Goal: Task Accomplishment & Management: Use online tool/utility

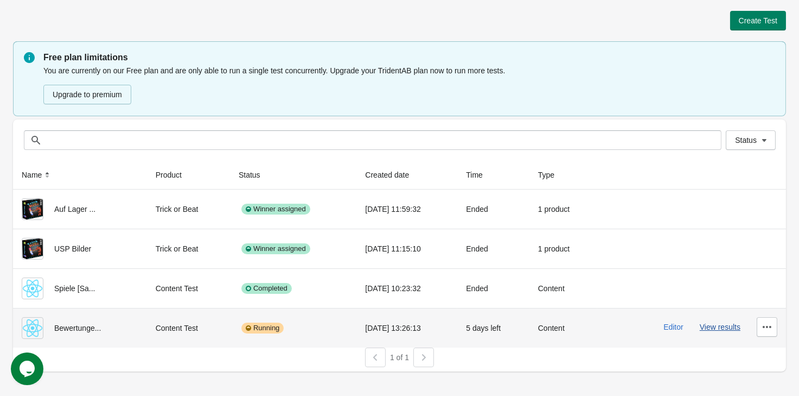
click at [715, 328] on button "View results" at bounding box center [720, 326] width 41 height 9
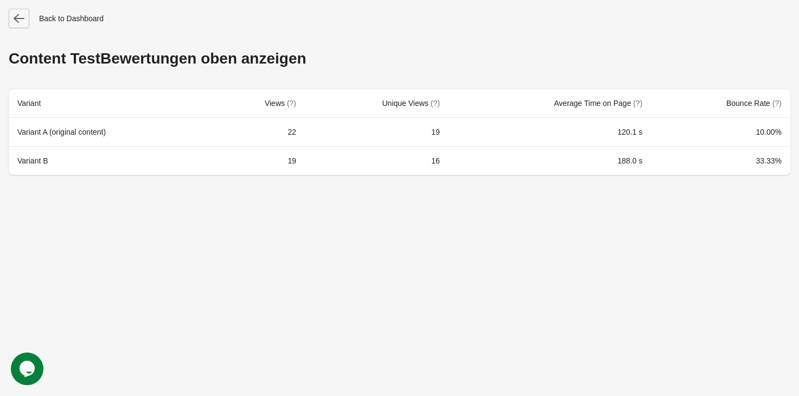
click at [22, 20] on icon "button" at bounding box center [19, 18] width 11 height 11
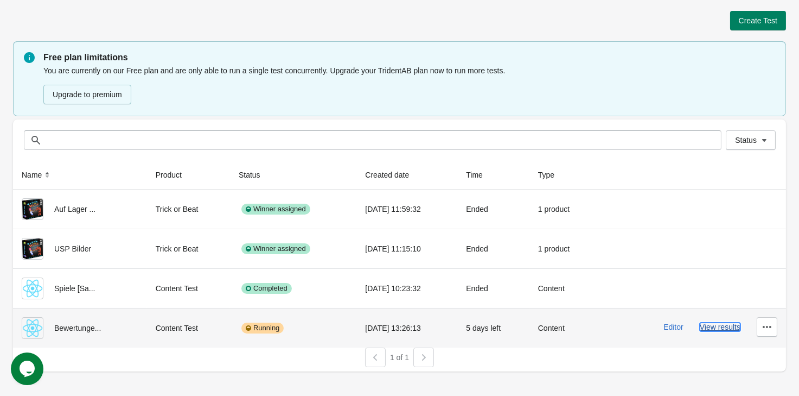
click at [726, 330] on button "View results" at bounding box center [720, 326] width 41 height 9
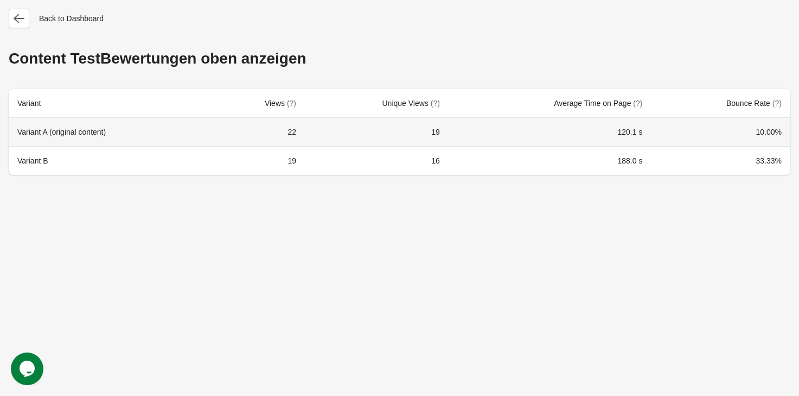
click at [212, 131] on th "Variant A (original content)" at bounding box center [110, 132] width 203 height 28
click at [64, 128] on th "Variant A (original content)" at bounding box center [110, 132] width 203 height 28
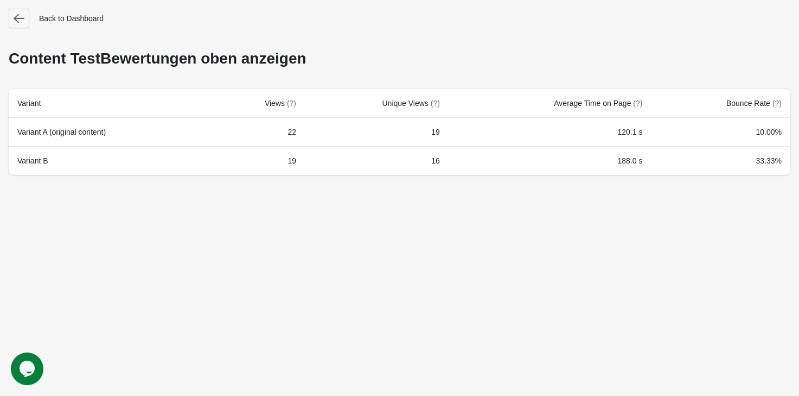
click at [22, 21] on icon "button" at bounding box center [19, 18] width 11 height 11
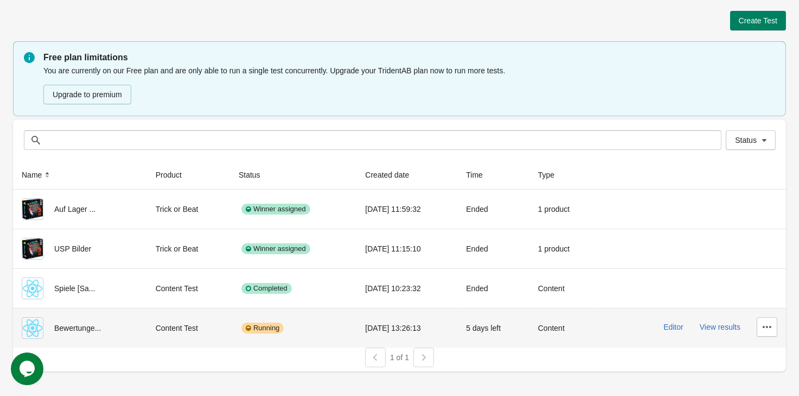
click at [757, 320] on div at bounding box center [765, 327] width 26 height 20
click at [768, 325] on icon "button" at bounding box center [767, 326] width 11 height 11
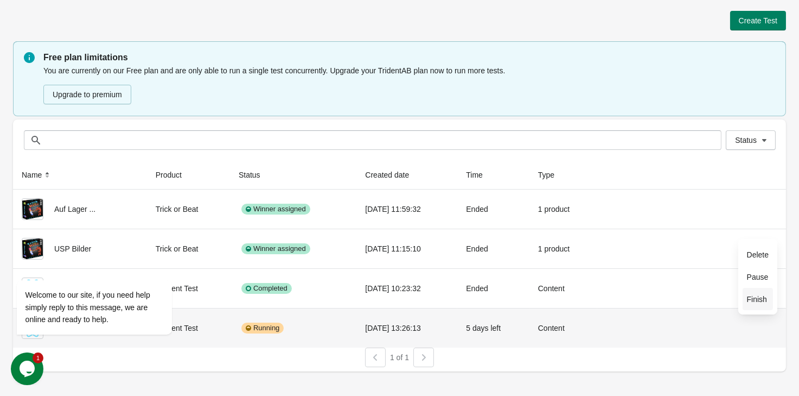
click at [768, 301] on span "Finish" at bounding box center [758, 299] width 22 height 11
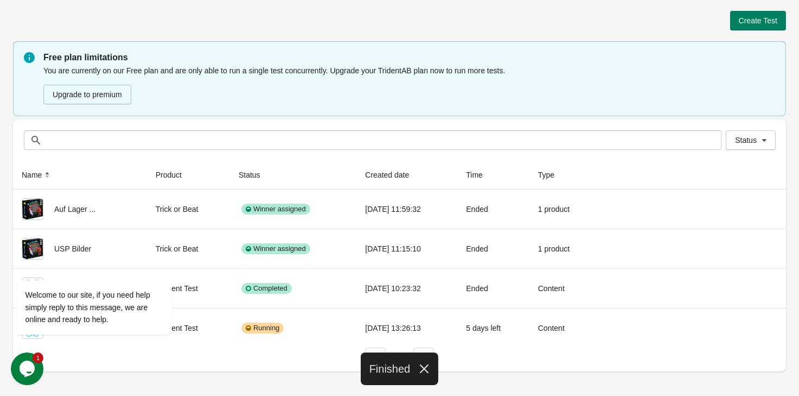
click at [252, 357] on div "1 of 1" at bounding box center [395, 353] width 782 height 28
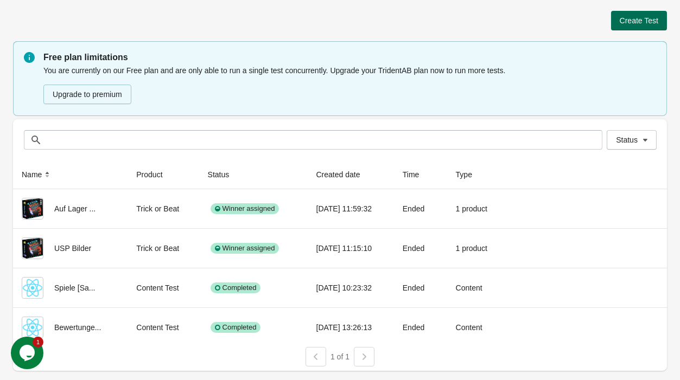
click at [634, 25] on span "Create Test" at bounding box center [639, 20] width 39 height 9
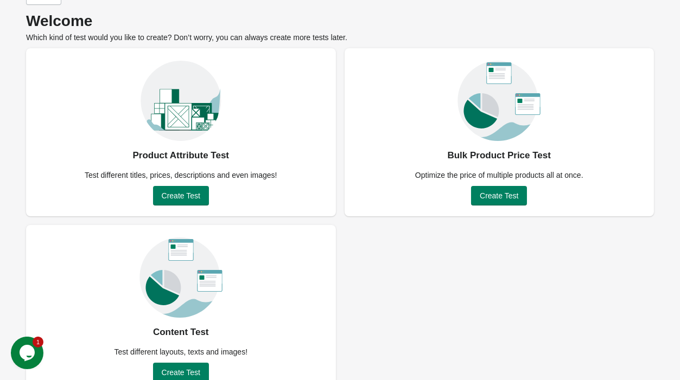
scroll to position [58, 0]
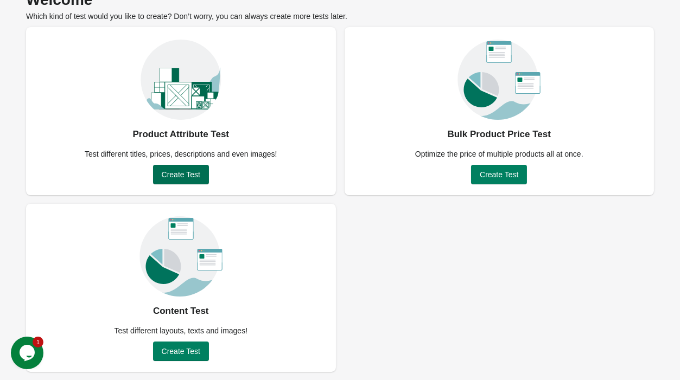
click at [195, 180] on button "Create Test" at bounding box center [181, 175] width 56 height 20
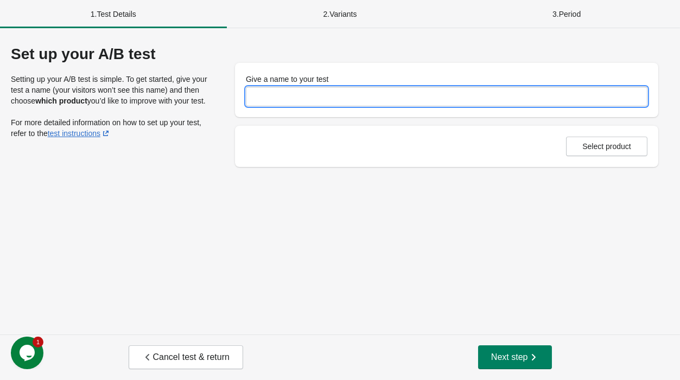
click at [319, 93] on input "Give a name to your test" at bounding box center [447, 97] width 402 height 20
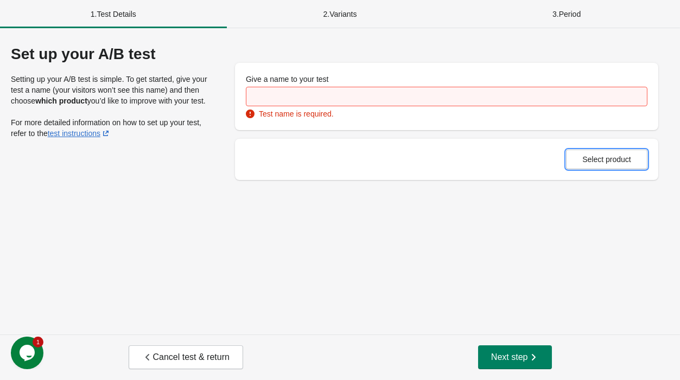
click at [596, 147] on div "Select product" at bounding box center [446, 159] width 423 height 41
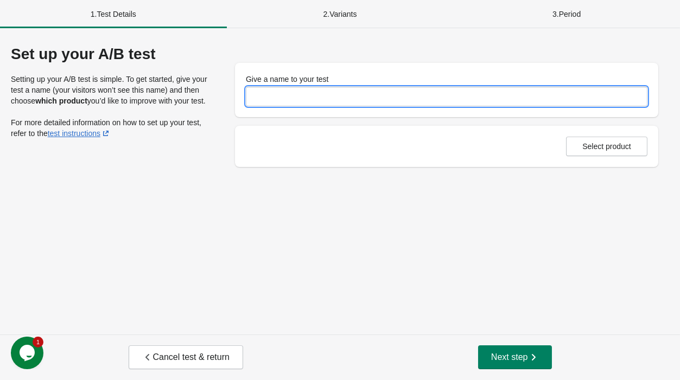
click at [290, 102] on input "Give a name to your test" at bounding box center [447, 97] width 402 height 20
type input "**"
click at [622, 138] on button "Select product" at bounding box center [606, 147] width 81 height 20
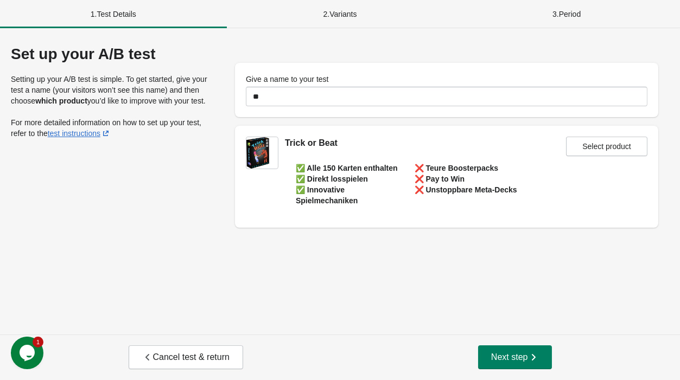
click at [512, 340] on div "Cancel test & return Next step" at bounding box center [340, 358] width 680 height 46
click at [511, 357] on span "Next step" at bounding box center [515, 357] width 48 height 11
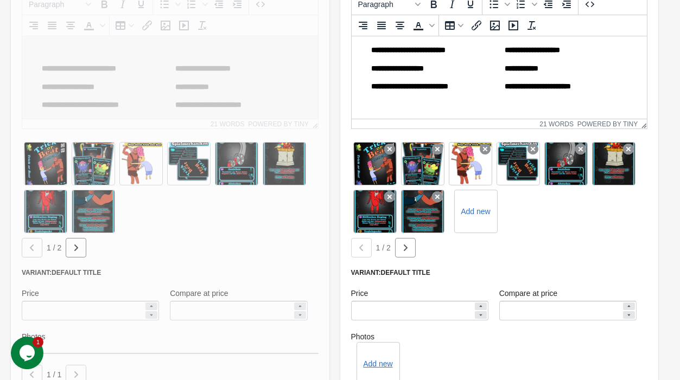
scroll to position [318, 0]
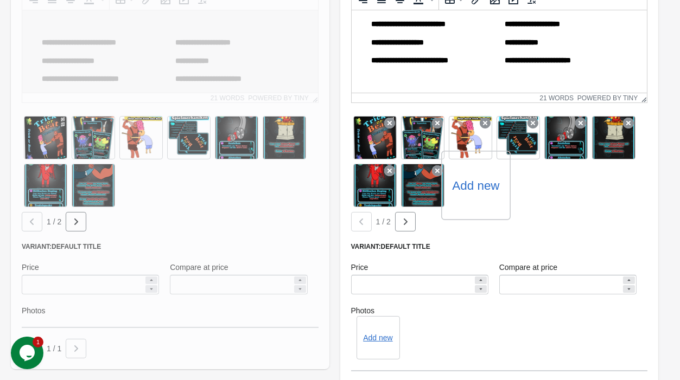
click at [479, 189] on label "Add new" at bounding box center [475, 185] width 47 height 17
click at [0, 0] on input "Add new" at bounding box center [0, 0] width 0 height 0
click at [418, 225] on div "1 / 2" at bounding box center [497, 220] width 301 height 24
click at [86, 223] on button "button" at bounding box center [76, 222] width 21 height 20
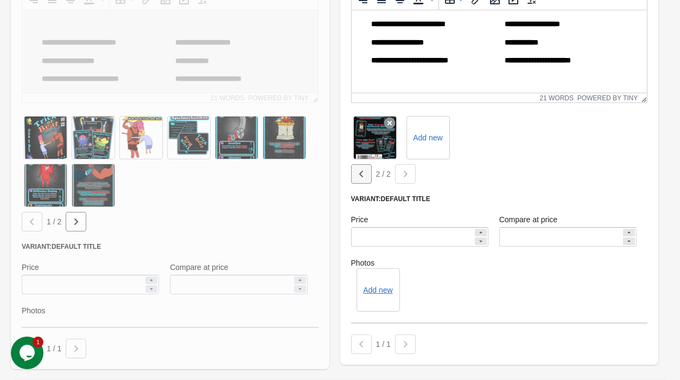
click at [42, 212] on button "button" at bounding box center [32, 222] width 21 height 20
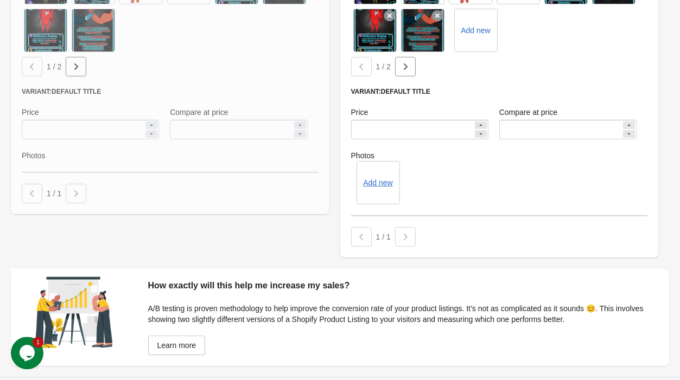
scroll to position [478, 0]
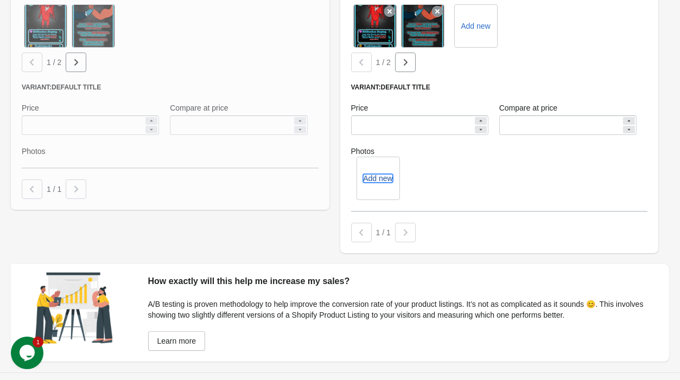
click at [378, 179] on button "Add new" at bounding box center [377, 178] width 29 height 9
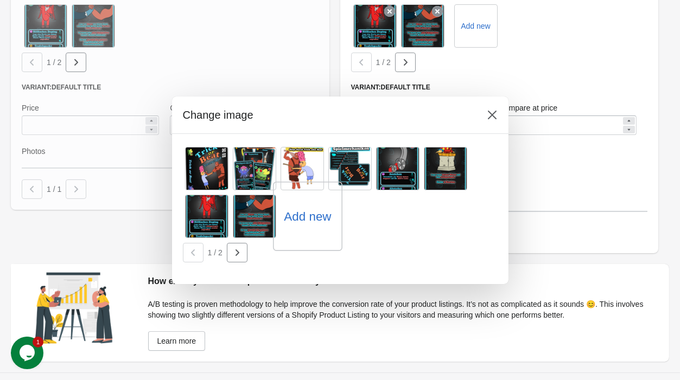
click at [303, 214] on label "Add new" at bounding box center [307, 216] width 47 height 17
click at [0, 0] on input "Add new" at bounding box center [0, 0] width 0 height 0
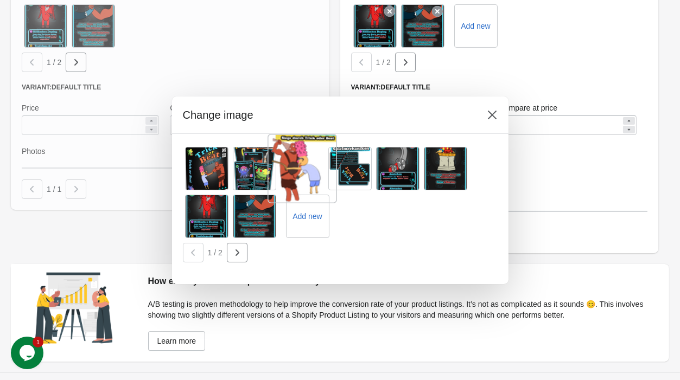
click at [310, 170] on div at bounding box center [302, 168] width 69 height 69
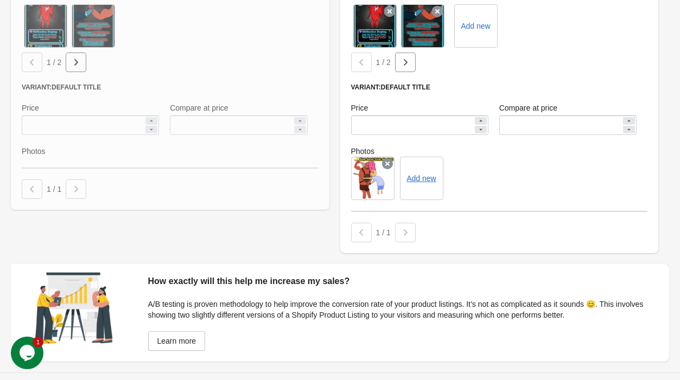
click at [390, 164] on icon at bounding box center [387, 163] width 11 height 11
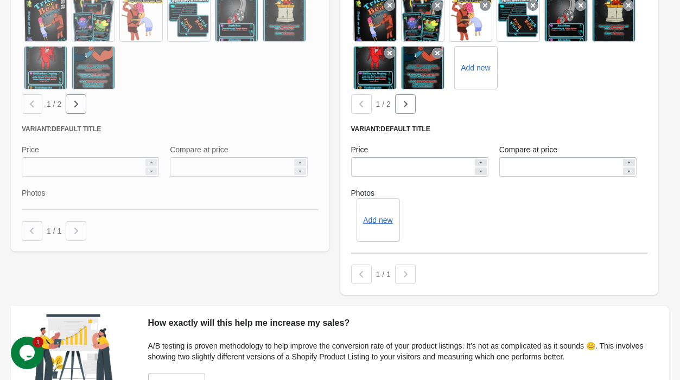
scroll to position [356, 0]
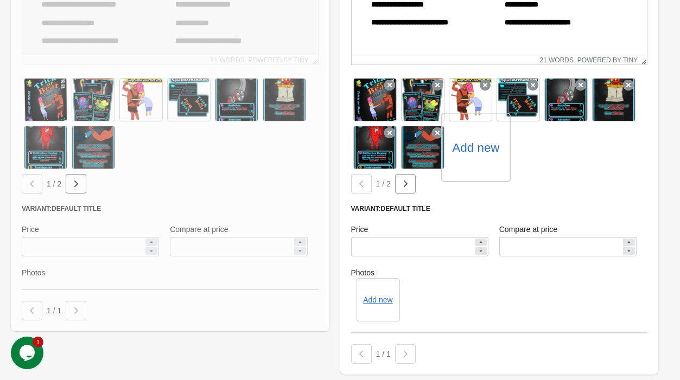
click at [481, 149] on label "Add new" at bounding box center [475, 147] width 47 height 17
click at [0, 0] on input "Add new" at bounding box center [0, 0] width 0 height 0
click at [488, 145] on label "Add new" at bounding box center [475, 147] width 47 height 17
click at [0, 0] on input "Add new" at bounding box center [0, 0] width 0 height 0
click at [473, 152] on label "Add new" at bounding box center [475, 147] width 47 height 17
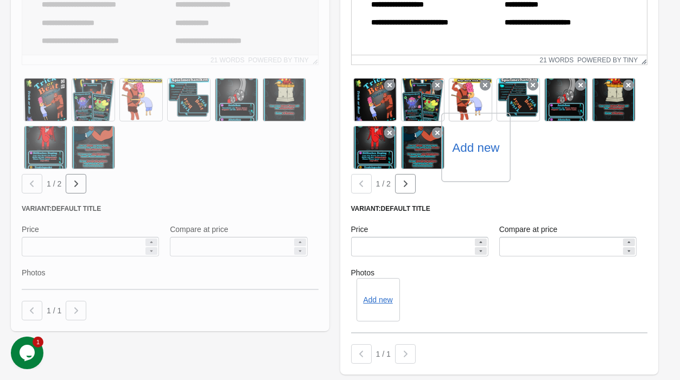
click at [0, 0] on input "Add new" at bounding box center [0, 0] width 0 height 0
click at [81, 186] on icon "button" at bounding box center [76, 184] width 11 height 11
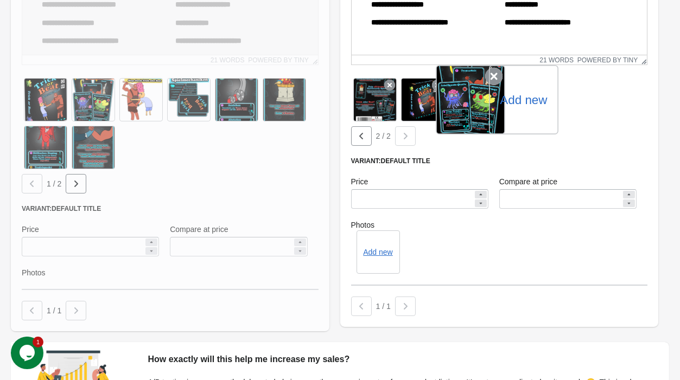
click at [477, 101] on div at bounding box center [470, 99] width 69 height 69
click at [471, 98] on div at bounding box center [470, 99] width 69 height 69
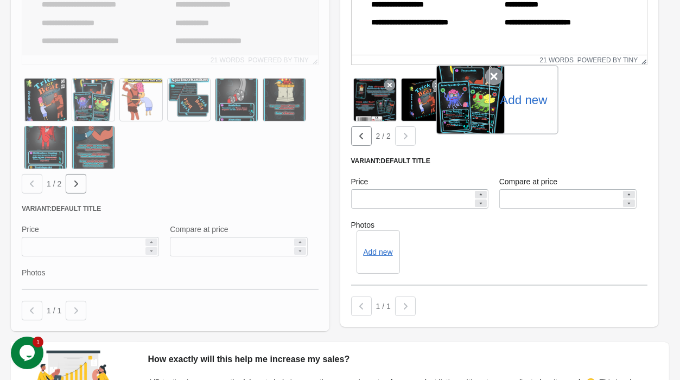
click at [497, 79] on icon at bounding box center [493, 76] width 17 height 17
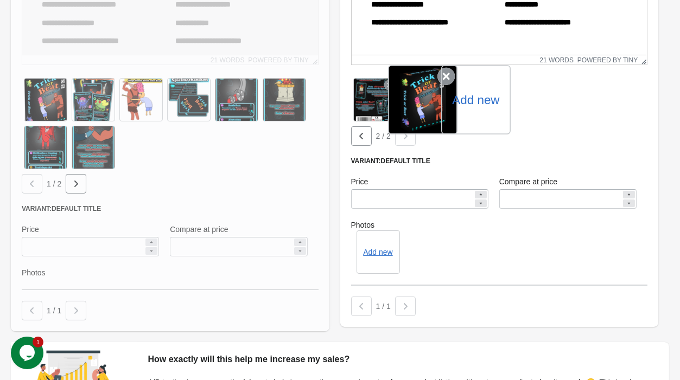
click at [437, 85] on div at bounding box center [422, 99] width 69 height 69
click at [445, 70] on icon at bounding box center [445, 76] width 17 height 17
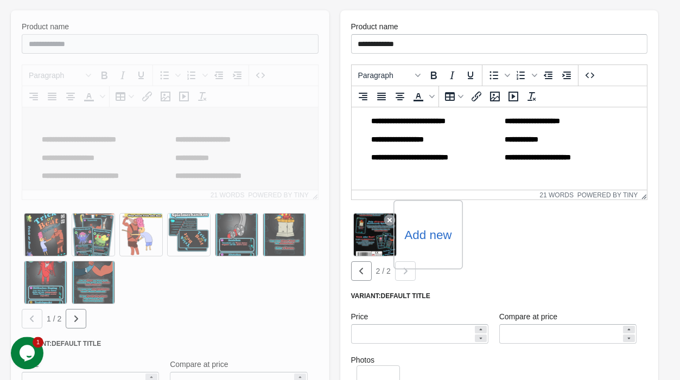
scroll to position [197, 0]
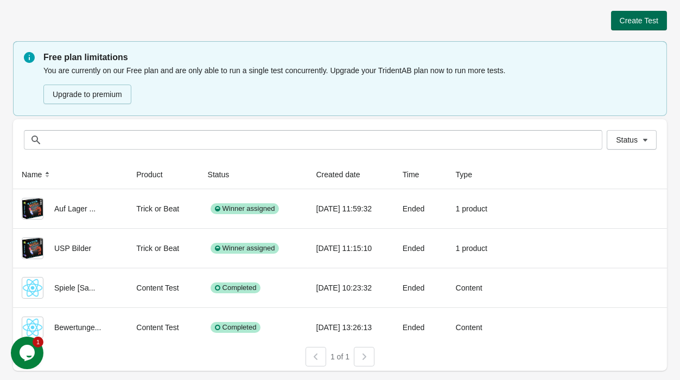
click at [620, 17] on button "Create Test" at bounding box center [639, 21] width 56 height 20
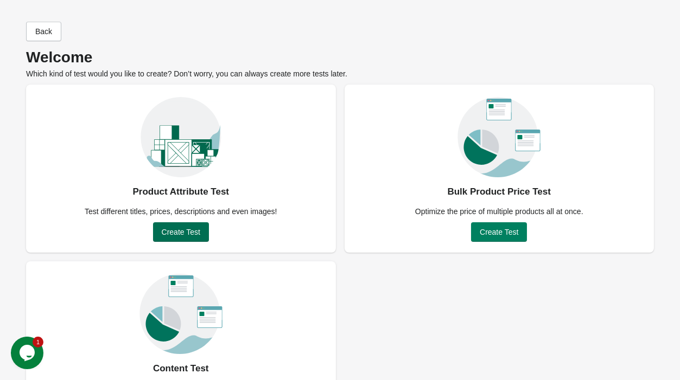
click at [176, 236] on span "Create Test" at bounding box center [181, 232] width 39 height 9
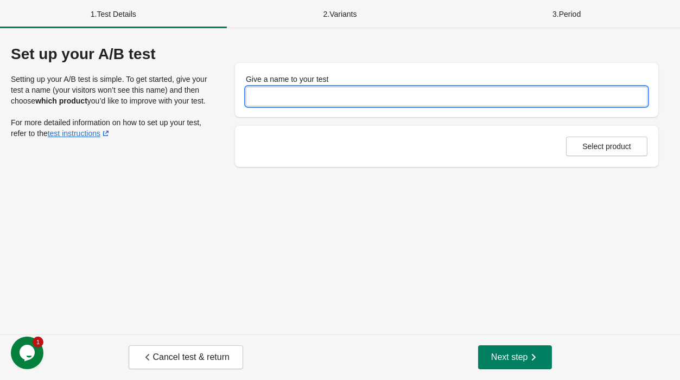
click at [265, 91] on input "Give a name to your test" at bounding box center [447, 97] width 402 height 20
type input "**********"
click at [619, 153] on button "Select product" at bounding box center [606, 147] width 81 height 20
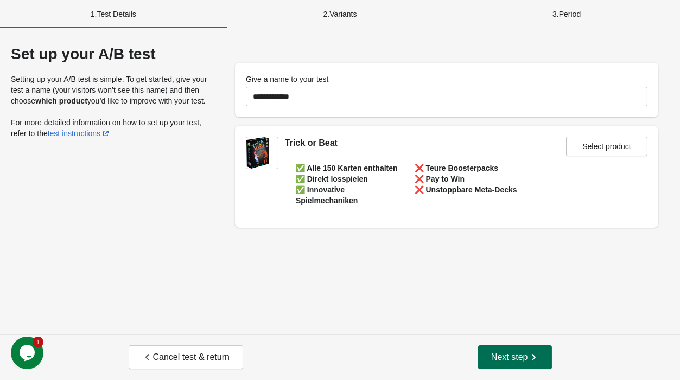
click at [517, 351] on button "Next step" at bounding box center [515, 358] width 74 height 24
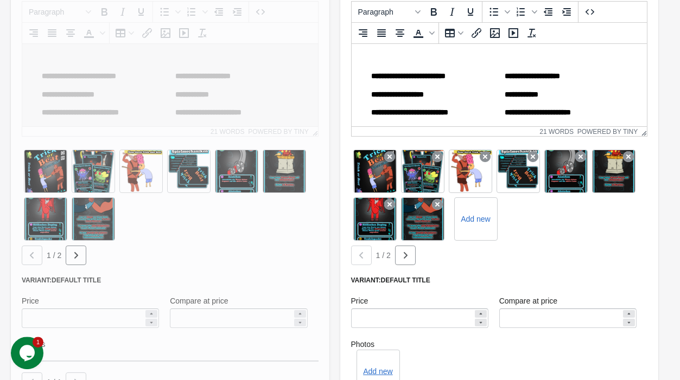
scroll to position [318, 0]
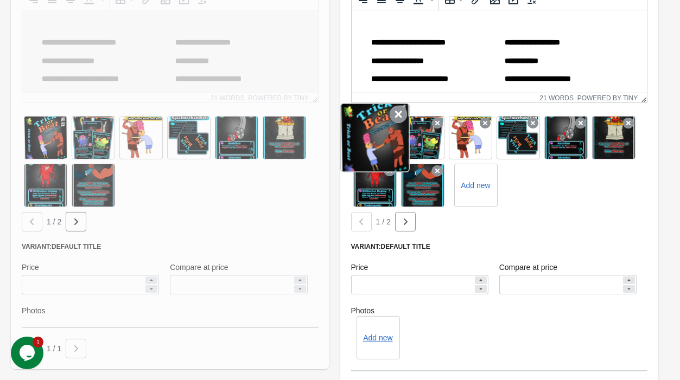
click at [400, 115] on icon at bounding box center [398, 114] width 17 height 17
click at [400, 115] on div "Add new" at bounding box center [499, 162] width 297 height 96
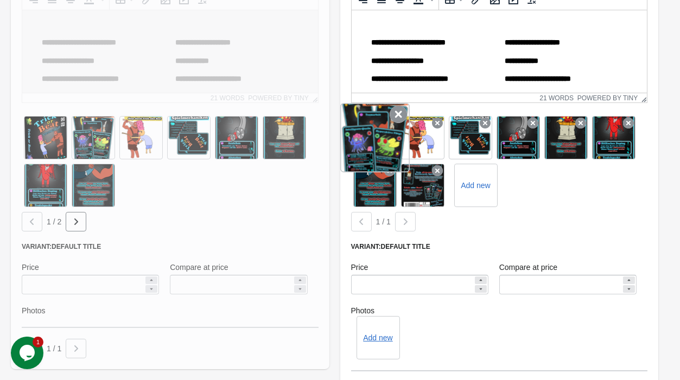
click at [392, 117] on icon at bounding box center [398, 114] width 17 height 17
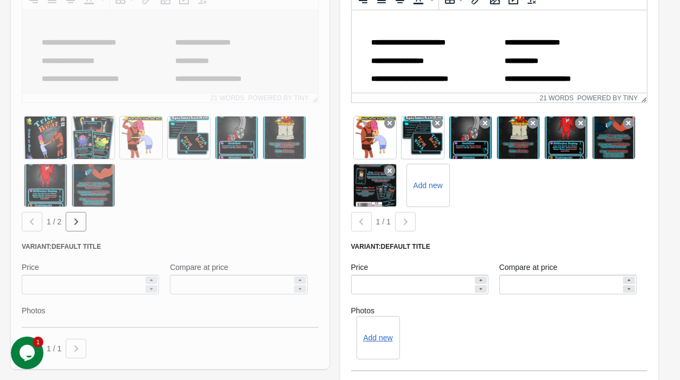
click at [392, 118] on icon at bounding box center [389, 123] width 11 height 11
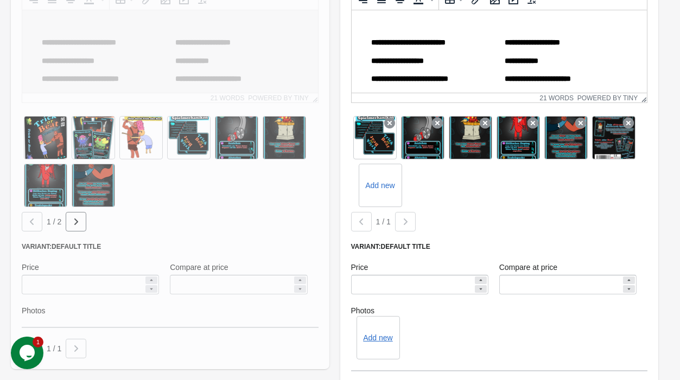
click at [392, 118] on icon at bounding box center [389, 123] width 11 height 11
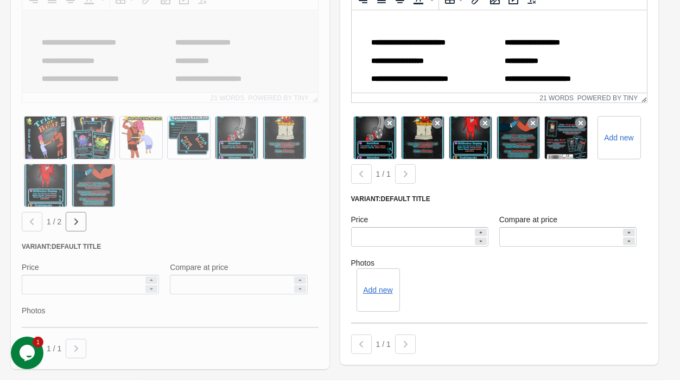
click at [392, 118] on icon at bounding box center [389, 123] width 11 height 11
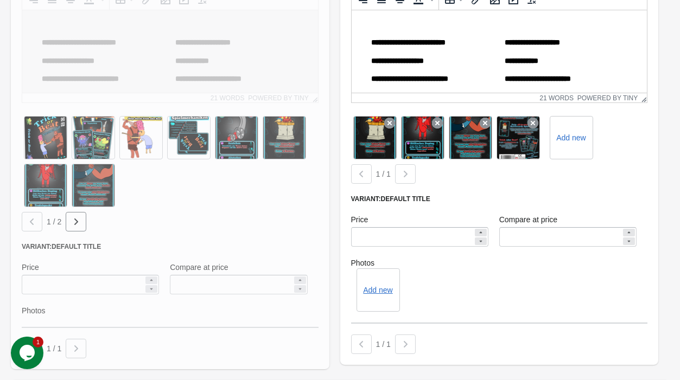
click at [392, 118] on icon at bounding box center [389, 123] width 11 height 11
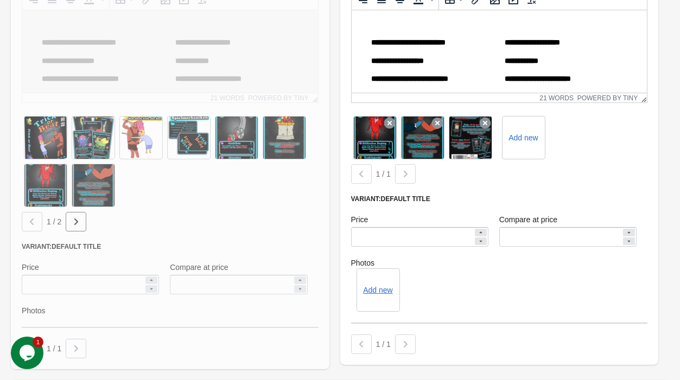
click at [392, 118] on icon at bounding box center [389, 123] width 11 height 11
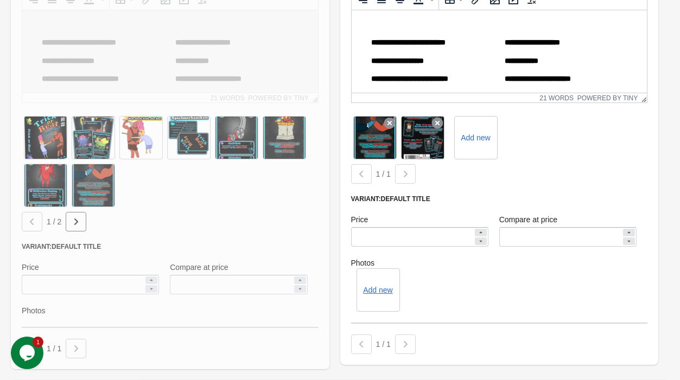
click at [392, 118] on icon at bounding box center [389, 123] width 11 height 11
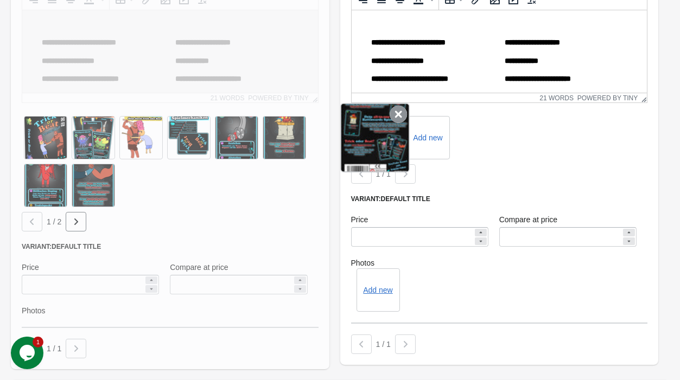
click at [399, 111] on icon at bounding box center [398, 114] width 17 height 17
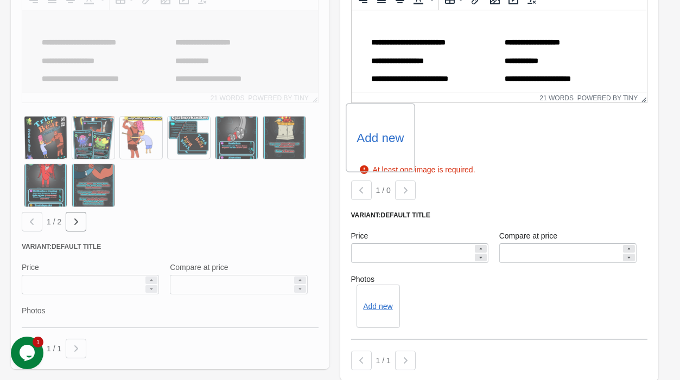
click at [385, 141] on label "Add new" at bounding box center [380, 137] width 47 height 17
click at [0, 0] on input "Add new" at bounding box center [0, 0] width 0 height 0
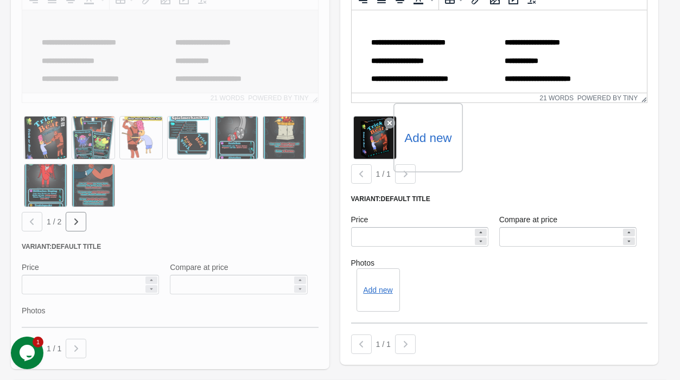
click at [426, 142] on label "Add new" at bounding box center [427, 137] width 47 height 17
click at [0, 0] on input "Add new" at bounding box center [0, 0] width 0 height 0
click at [484, 141] on label "Add new" at bounding box center [475, 137] width 47 height 17
click at [0, 0] on input "Add new" at bounding box center [0, 0] width 0 height 0
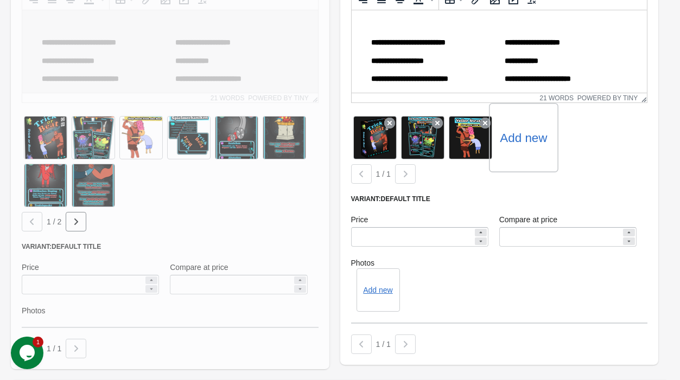
click at [517, 142] on label "Add new" at bounding box center [523, 137] width 47 height 17
click at [0, 0] on input "Add new" at bounding box center [0, 0] width 0 height 0
click at [577, 142] on label "Add new" at bounding box center [571, 137] width 47 height 17
click at [0, 0] on input "Add new" at bounding box center [0, 0] width 0 height 0
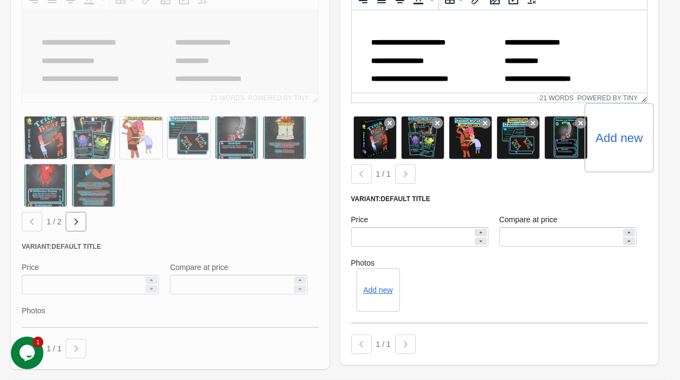
click at [618, 141] on label "Add new" at bounding box center [618, 137] width 47 height 17
click at [0, 0] on input "Add new" at bounding box center [0, 0] width 0 height 0
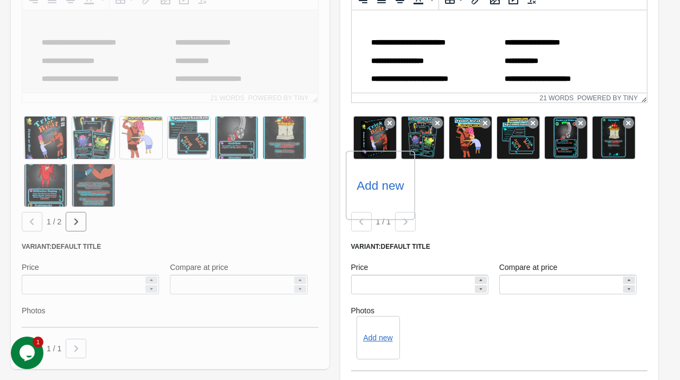
click at [373, 192] on label "Add new" at bounding box center [380, 185] width 47 height 17
click at [0, 0] on input "Add new" at bounding box center [0, 0] width 0 height 0
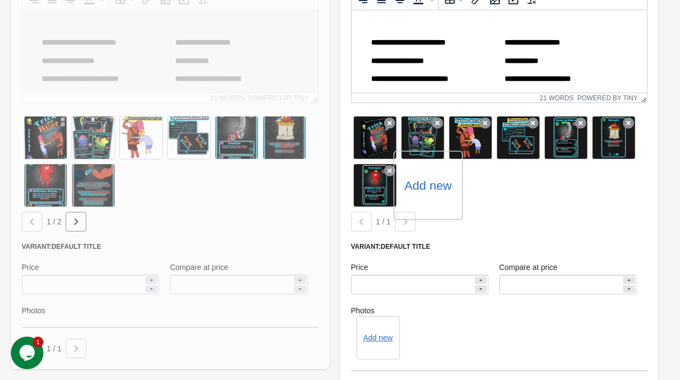
click at [425, 191] on label "Add new" at bounding box center [427, 185] width 47 height 17
click at [0, 0] on input "Add new" at bounding box center [0, 0] width 0 height 0
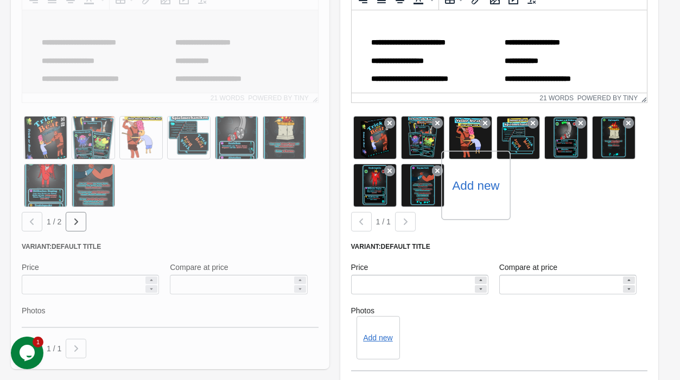
click at [480, 188] on label "Add new" at bounding box center [475, 185] width 47 height 17
click at [0, 0] on input "Add new" at bounding box center [0, 0] width 0 height 0
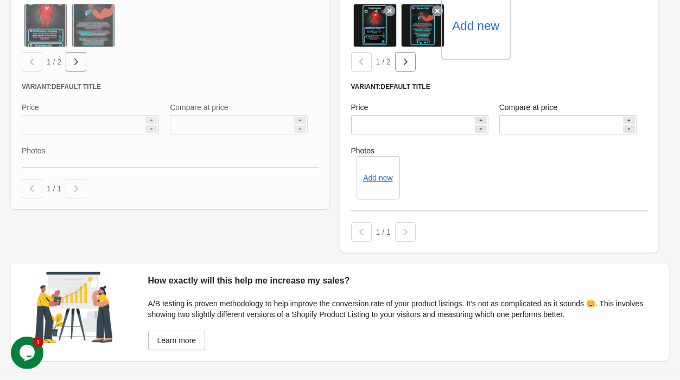
scroll to position [515, 0]
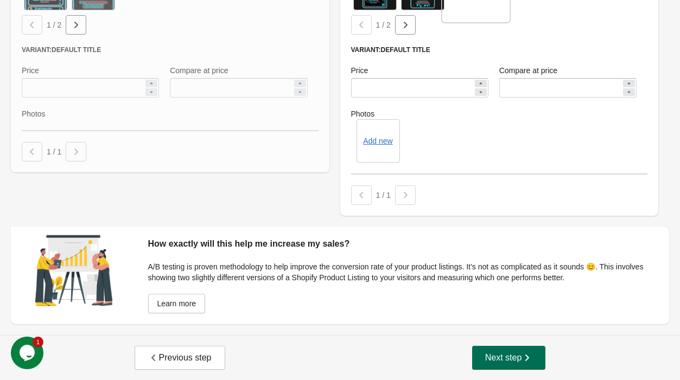
click at [505, 359] on span "Next step" at bounding box center [509, 358] width 48 height 11
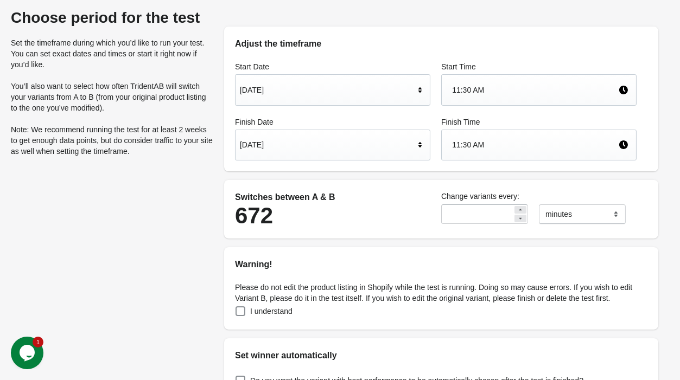
scroll to position [79, 0]
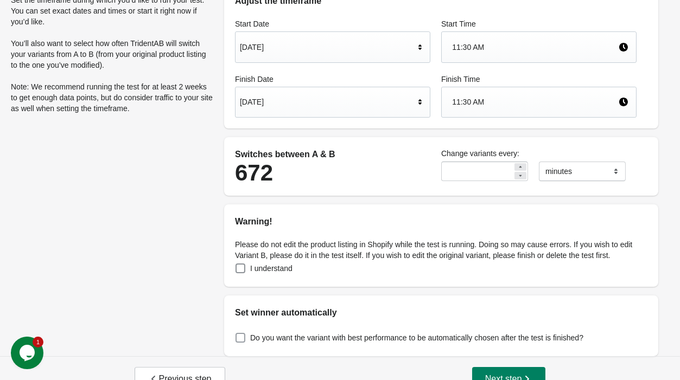
click at [246, 345] on label "Do you want the variant with best performance to be automatically chosen after …" at bounding box center [409, 338] width 348 height 15
click at [278, 261] on label "I understand" at bounding box center [264, 268] width 58 height 15
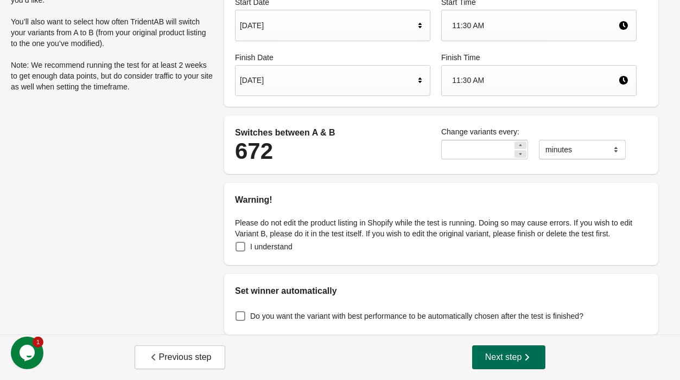
click at [507, 356] on span "Next step" at bounding box center [509, 357] width 48 height 11
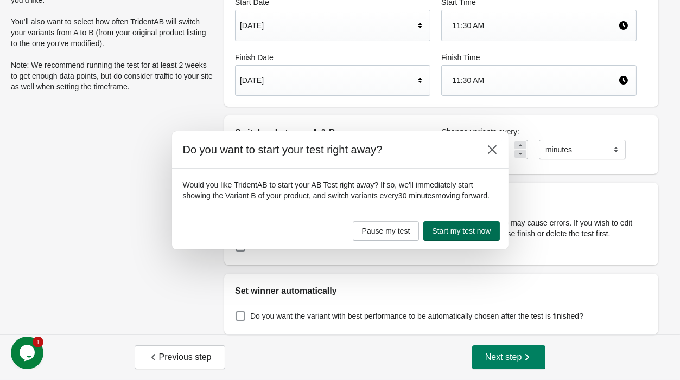
click at [478, 237] on button "Start my test now" at bounding box center [461, 231] width 76 height 20
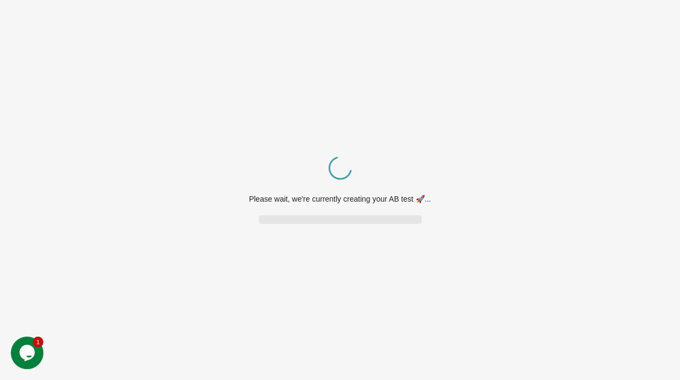
scroll to position [0, 0]
